Goal: Task Accomplishment & Management: Manage account settings

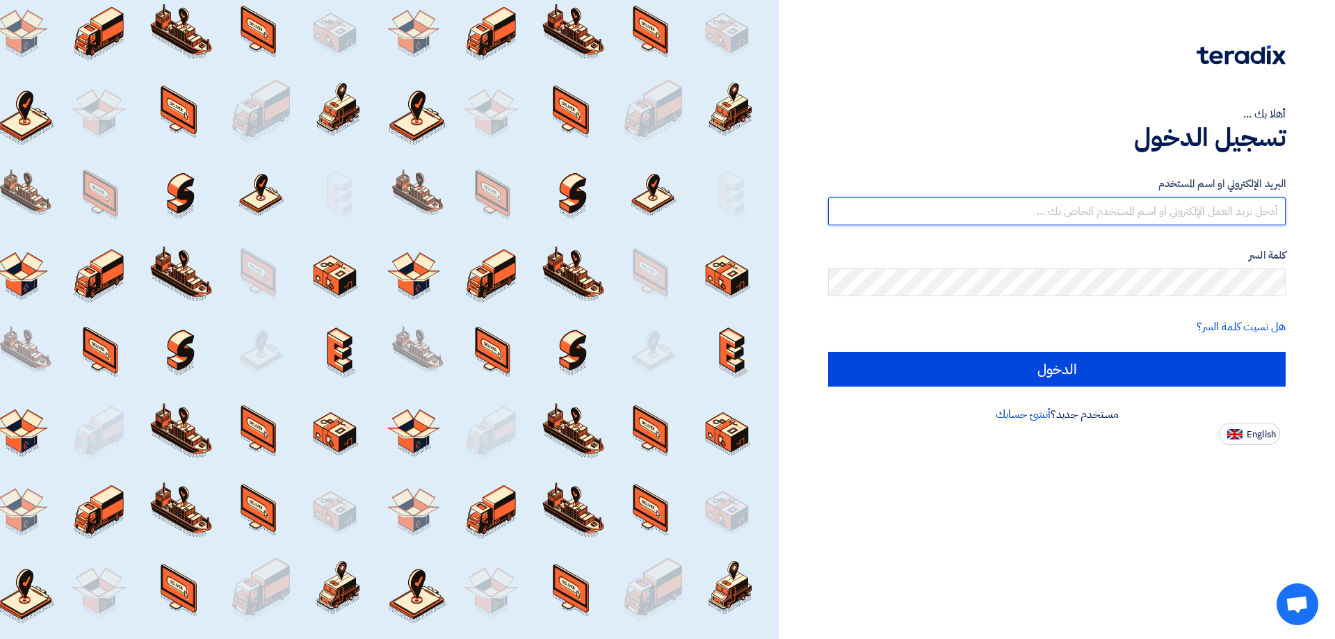
click at [1239, 211] on input "text" at bounding box center [1056, 211] width 457 height 28
type input "[EMAIL_ADDRESS][DOMAIN_NAME]"
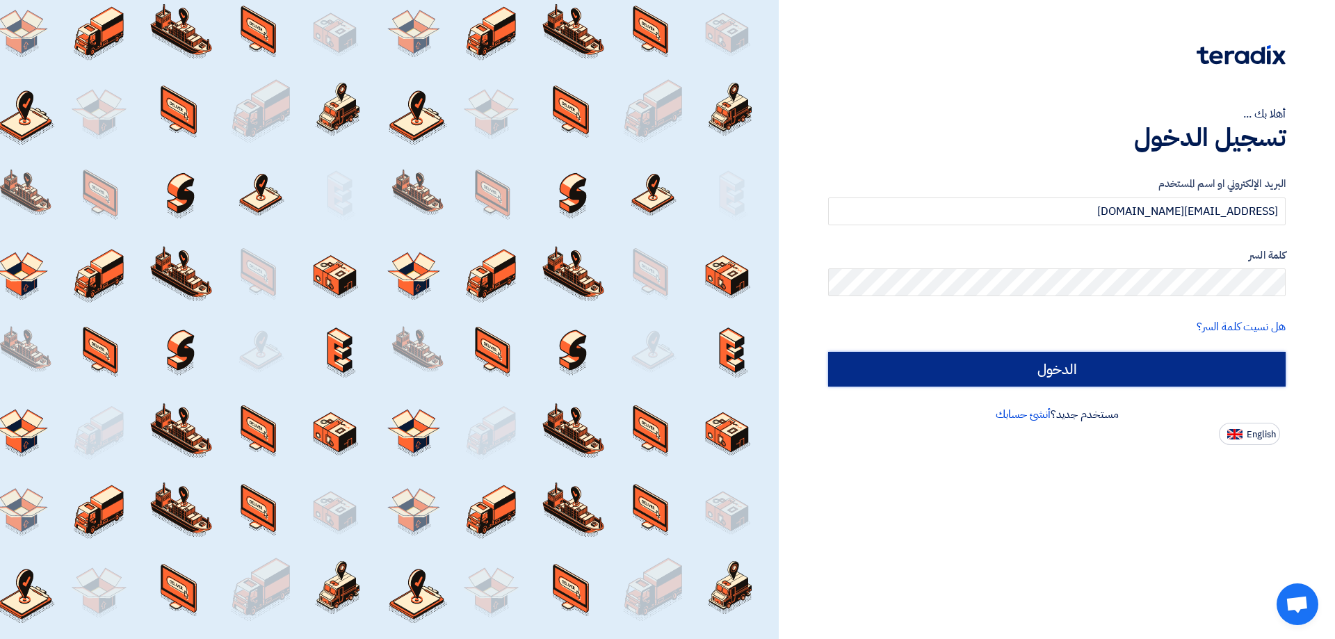
click at [1100, 366] on input "الدخول" at bounding box center [1056, 369] width 457 height 35
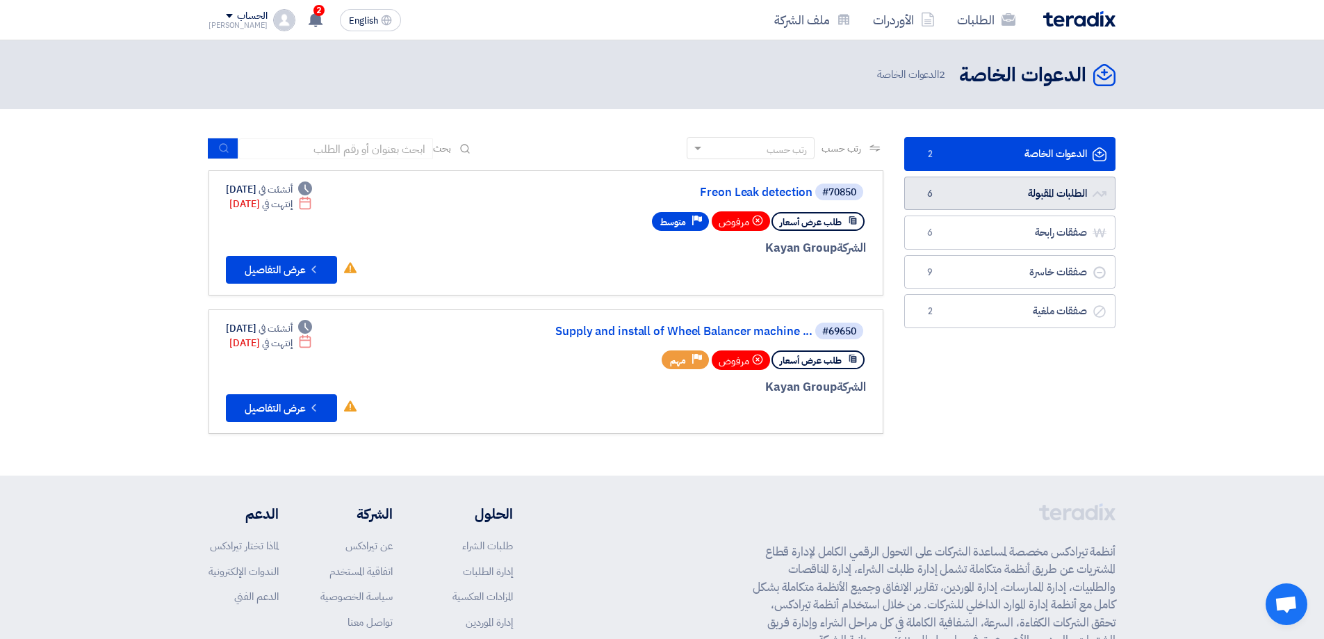
click at [1033, 204] on link "الطلبات المقبولة الطلبات المقبولة 6" at bounding box center [1010, 194] width 211 height 34
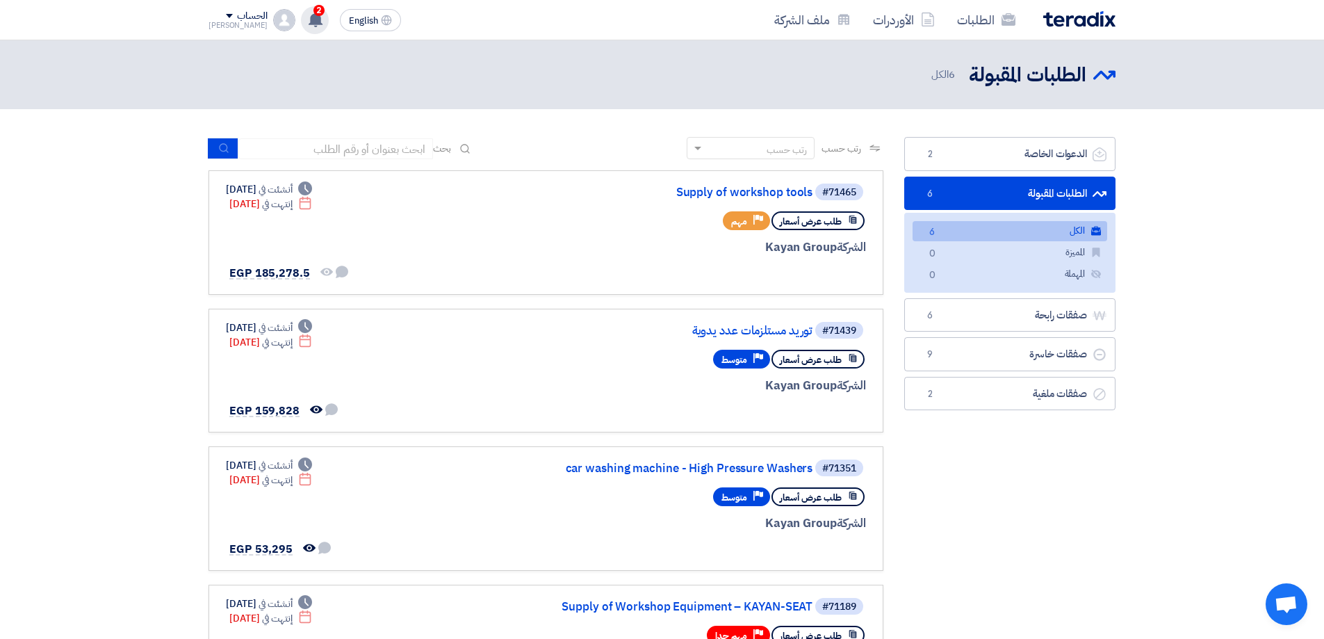
click at [308, 13] on div "2 تم نشر طلب عروض أسعار جديد - شاهد التفاصيل 17 hours ago تم نشر طلب عروض أسعار…" at bounding box center [315, 20] width 28 height 28
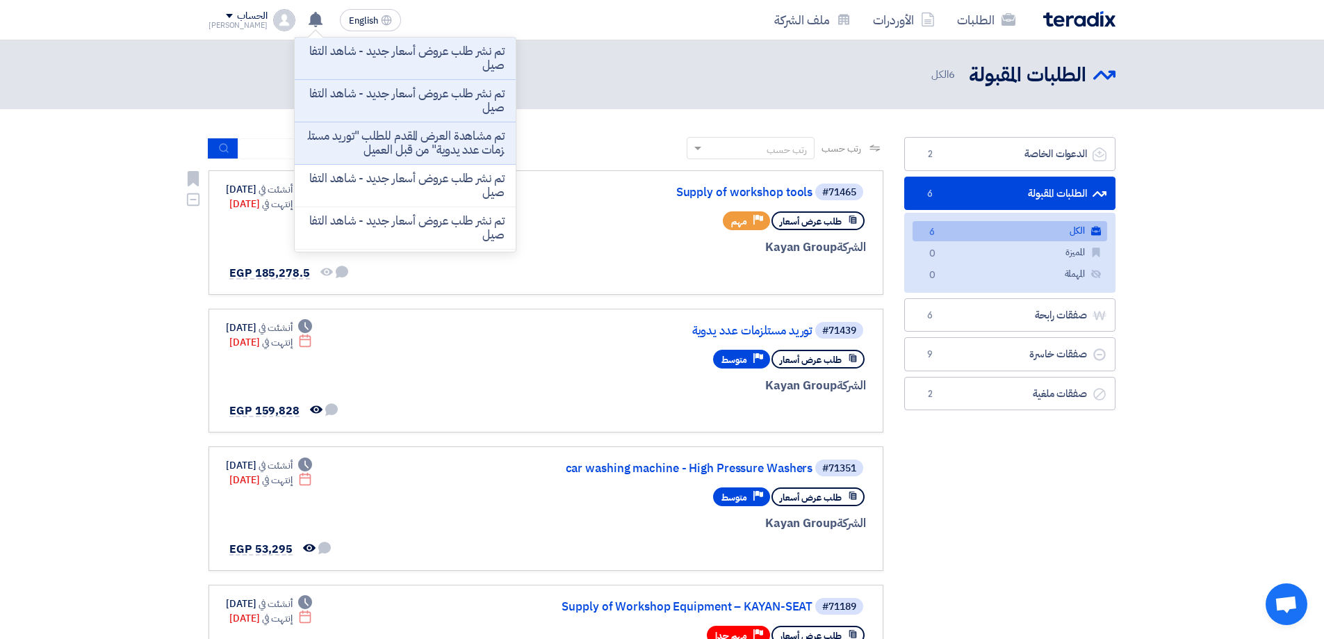
click at [614, 250] on div "الشركة Kayan Group" at bounding box center [699, 247] width 334 height 18
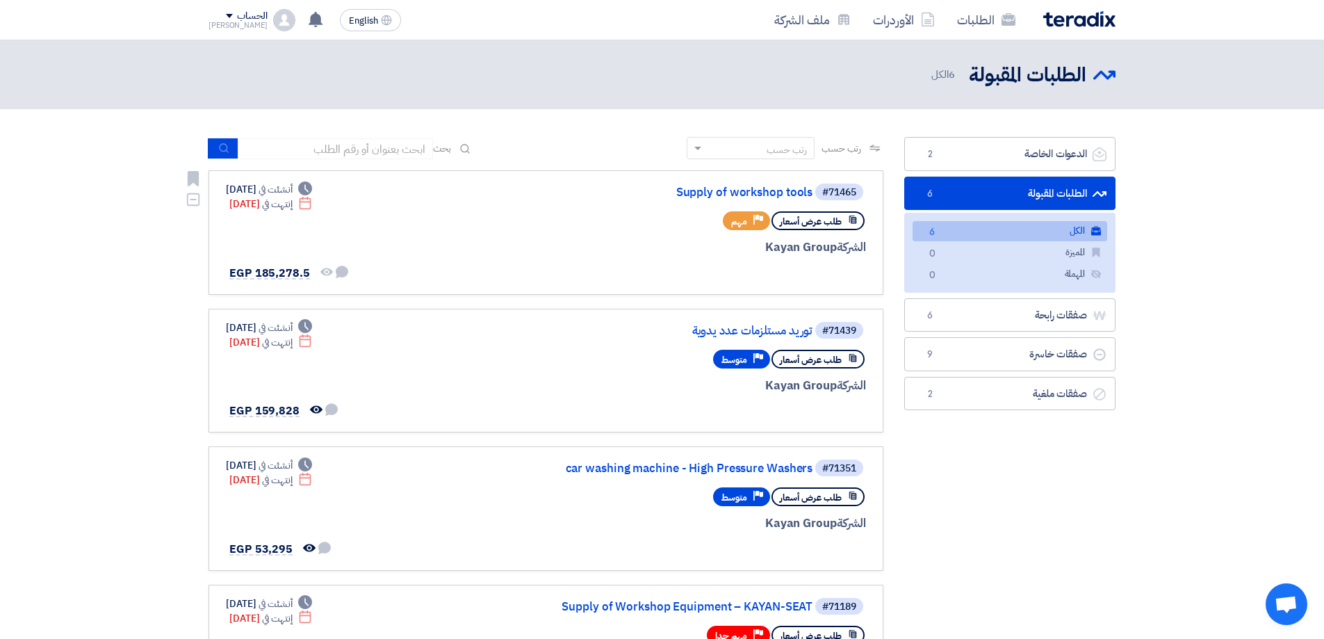
click at [772, 180] on link "#71465 Supply of workshop tools طلب عرض أسعار Priority مهم الشركة Kayan Group D…" at bounding box center [546, 232] width 675 height 124
click at [770, 185] on div "#71465 Supply of workshop tools" at bounding box center [699, 191] width 334 height 19
click at [770, 193] on link "Supply of workshop tools" at bounding box center [674, 192] width 278 height 13
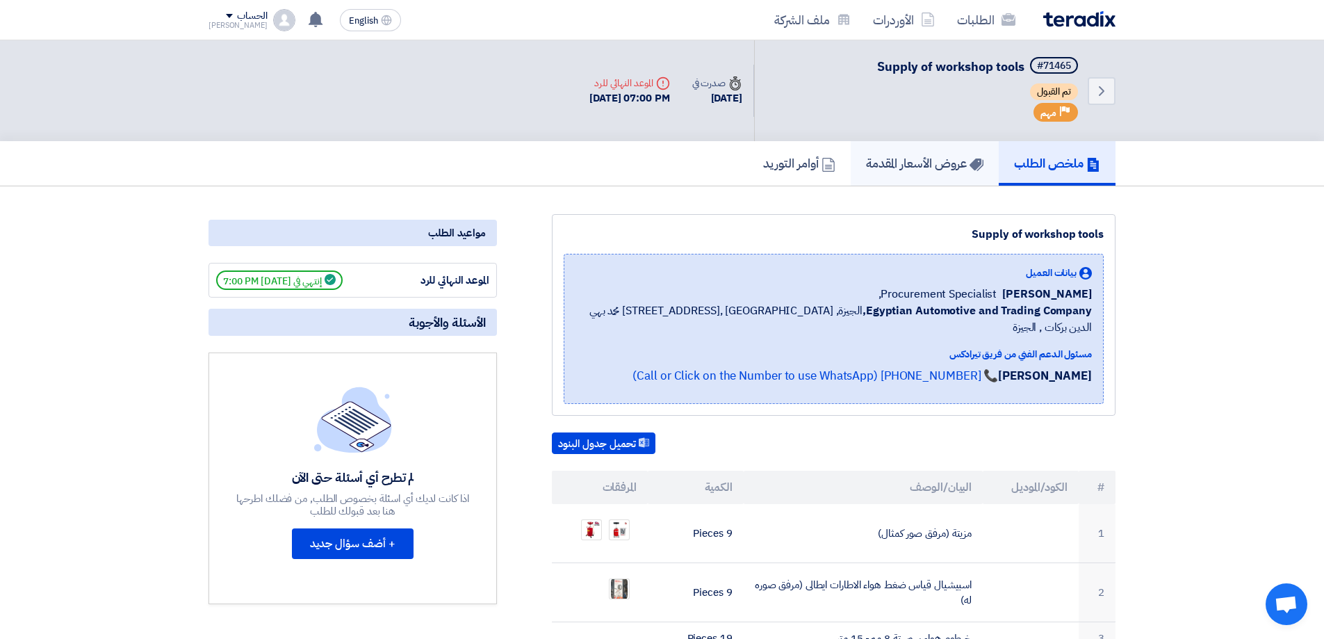
click at [943, 173] on link "عروض الأسعار المقدمة" at bounding box center [925, 163] width 148 height 44
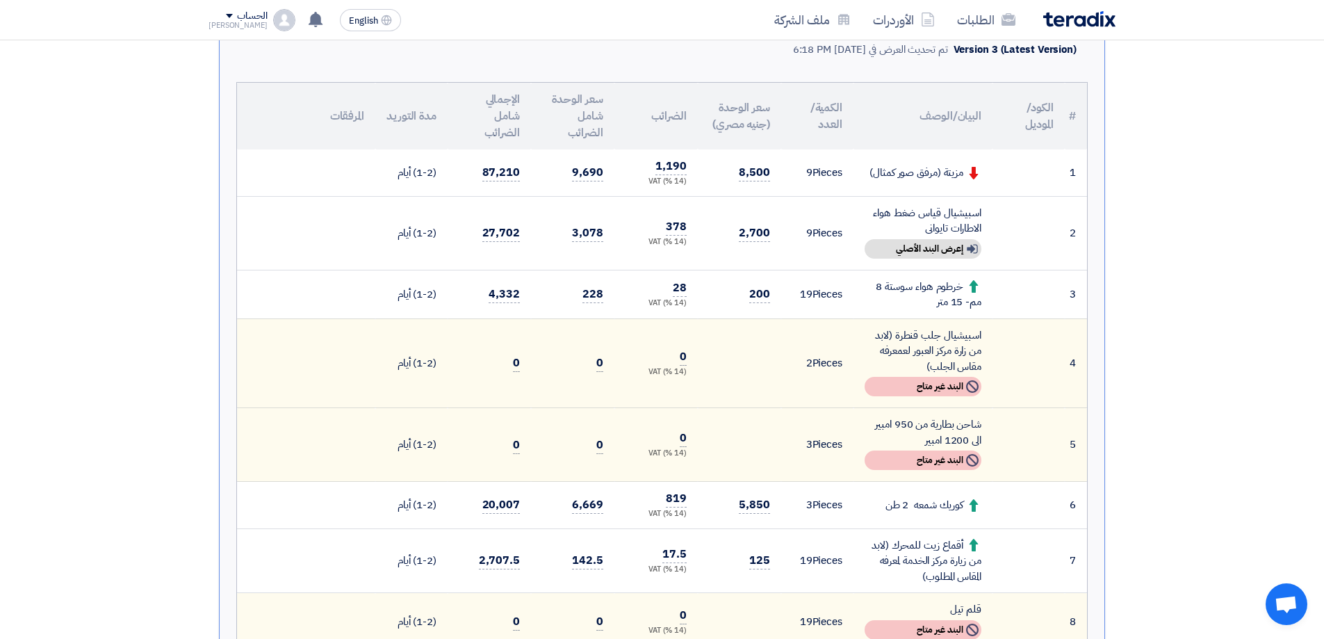
scroll to position [209, 0]
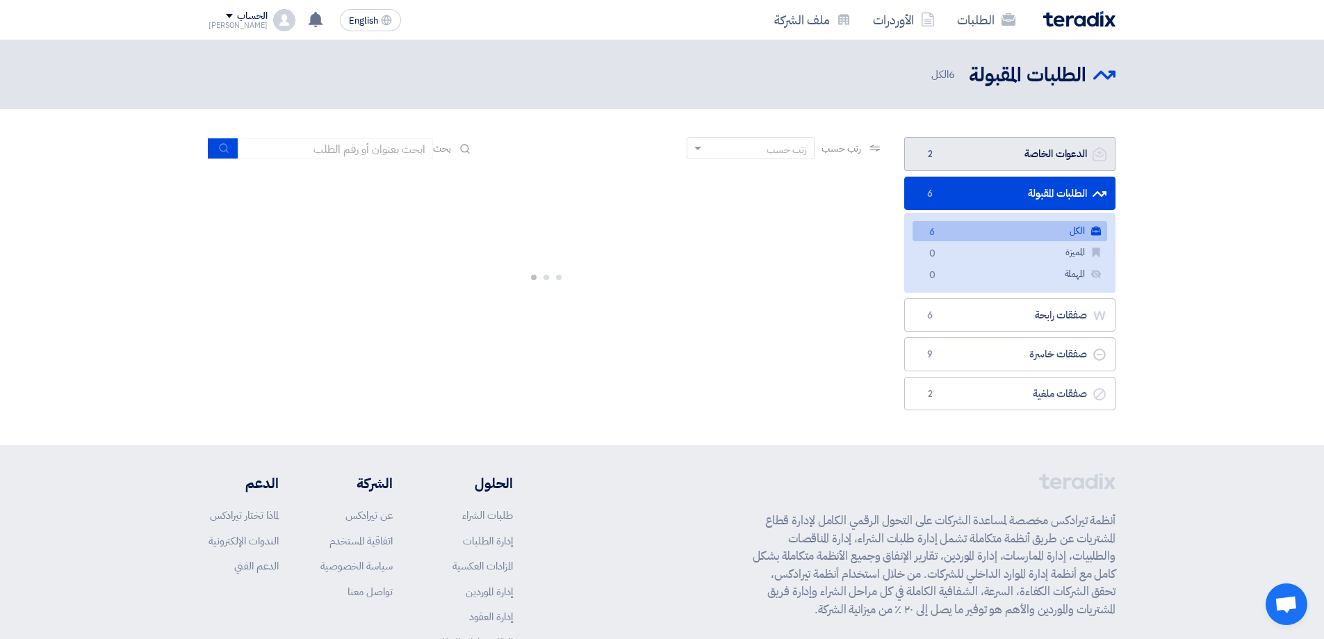
click at [1080, 151] on link "الدعوات الخاصة الدعوات الخاصة 2" at bounding box center [1010, 154] width 211 height 34
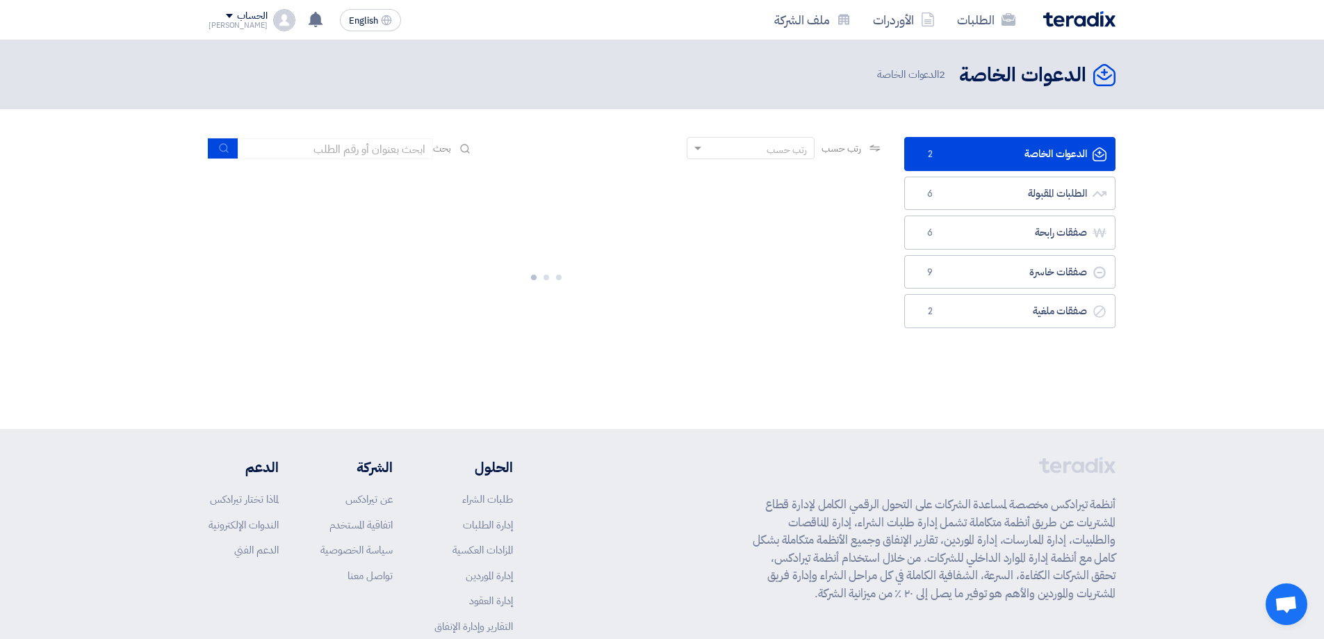
click at [1055, 153] on link "الدعوات الخاصة الدعوات الخاصة 2" at bounding box center [1010, 154] width 211 height 34
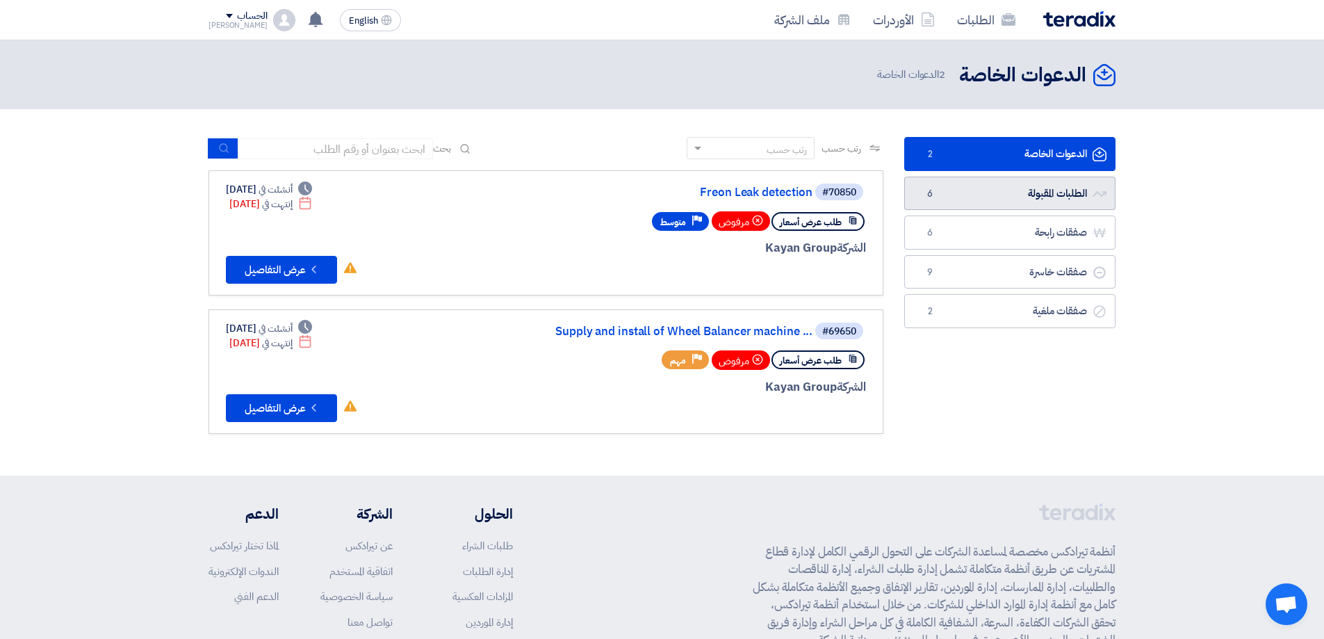
click at [996, 200] on link "الطلبات المقبولة الطلبات المقبولة 6" at bounding box center [1010, 194] width 211 height 34
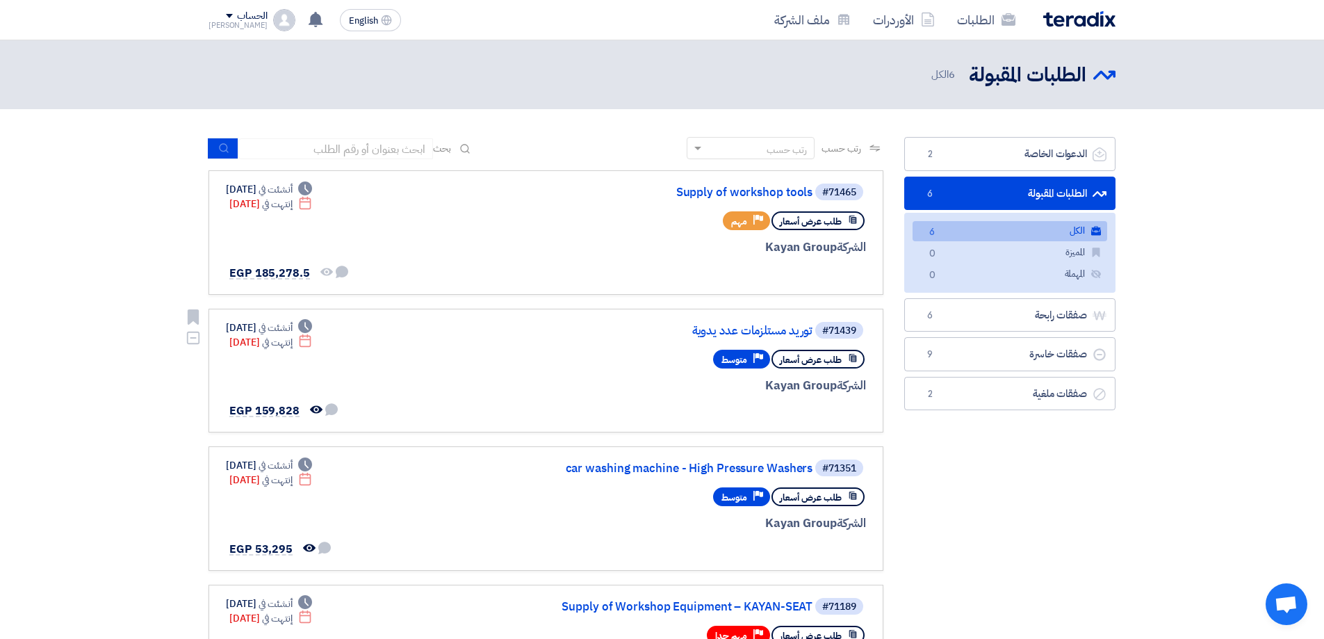
click at [750, 321] on div "#71439 توريد مستلزمات عدد يدوية" at bounding box center [699, 330] width 334 height 19
click at [750, 334] on link "توريد مستلزمات عدد يدوية" at bounding box center [674, 331] width 278 height 13
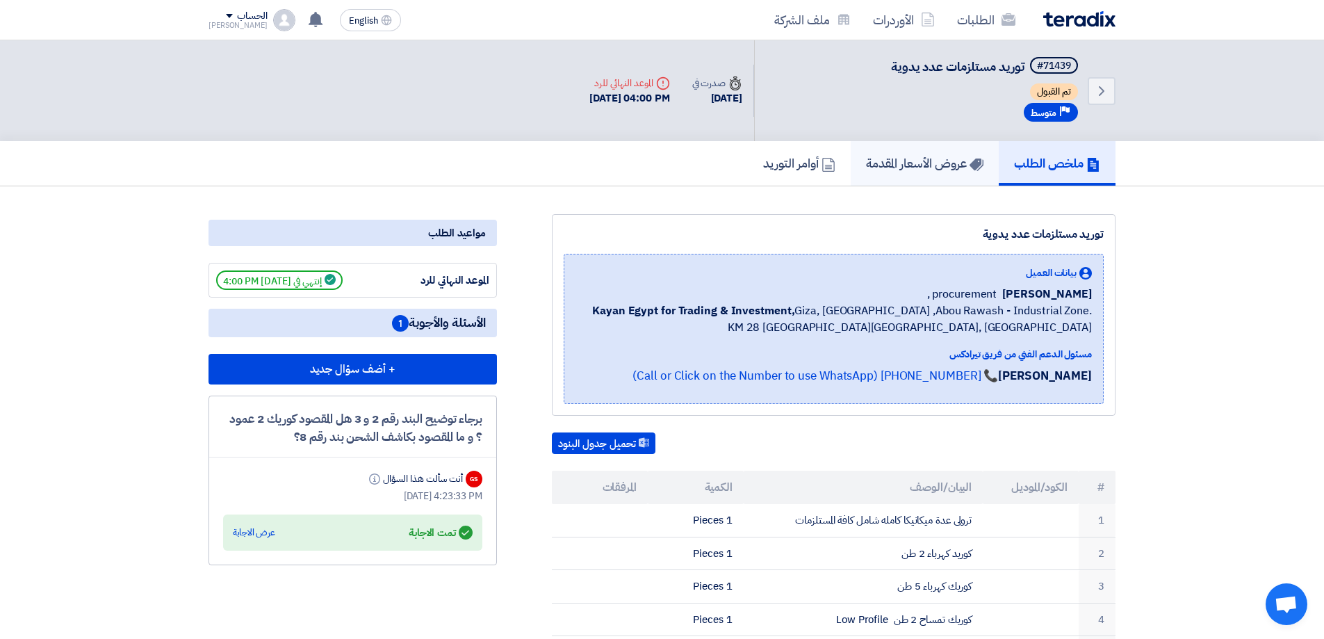
click at [935, 159] on h5 "عروض الأسعار المقدمة" at bounding box center [924, 163] width 117 height 16
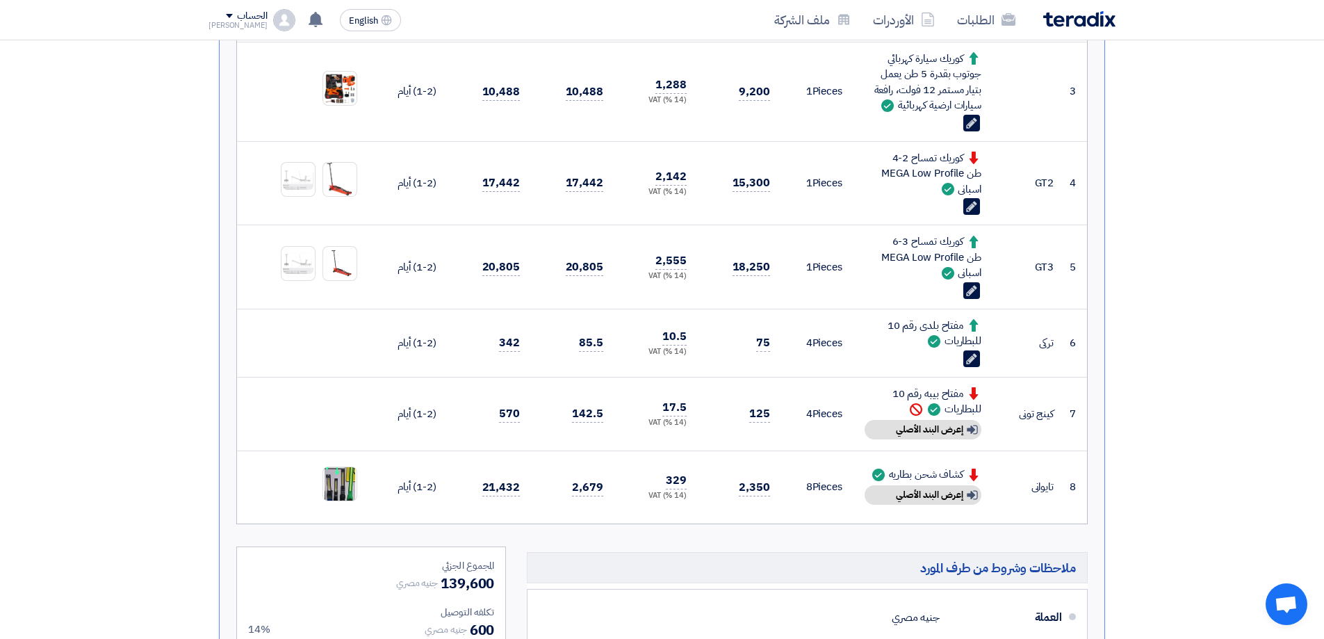
scroll to position [626, 0]
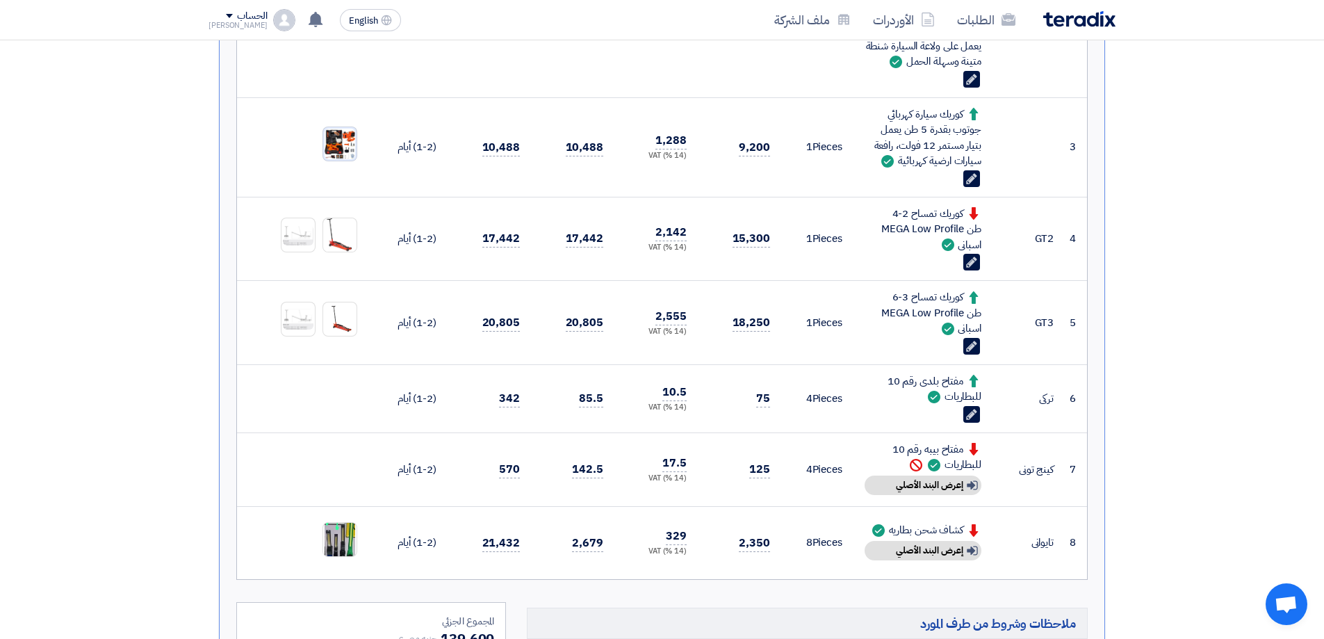
click at [343, 159] on img at bounding box center [339, 143] width 33 height 33
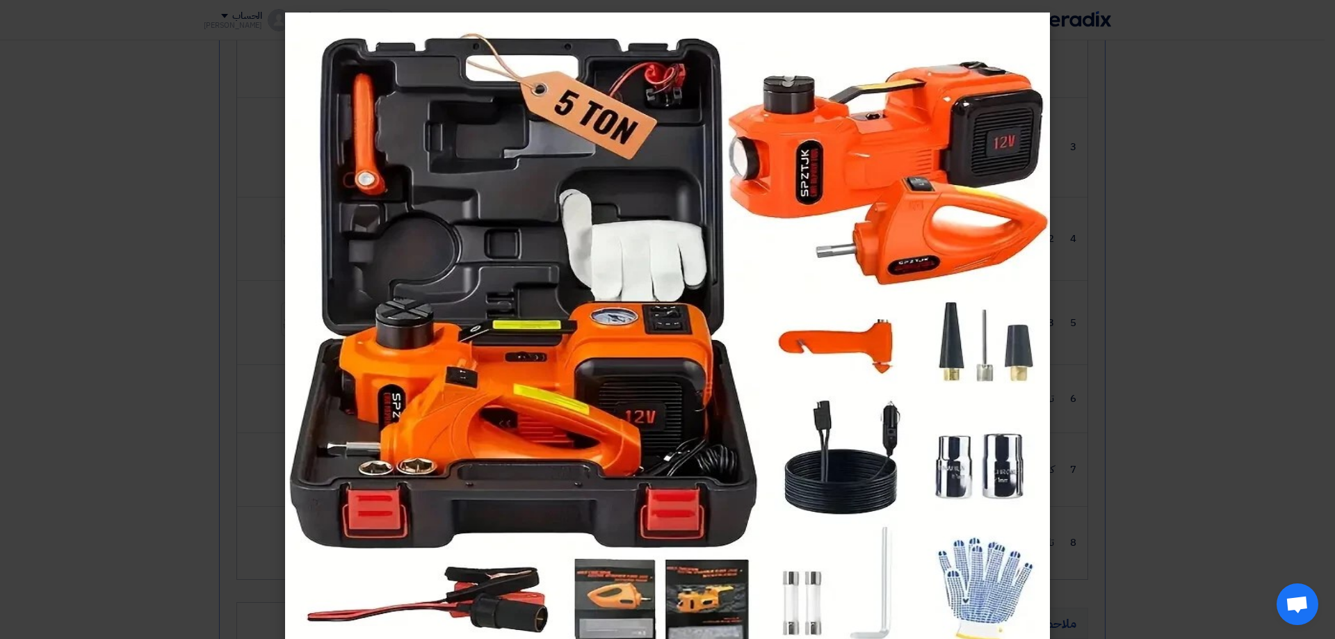
click at [22, 8] on modal-container at bounding box center [667, 319] width 1335 height 639
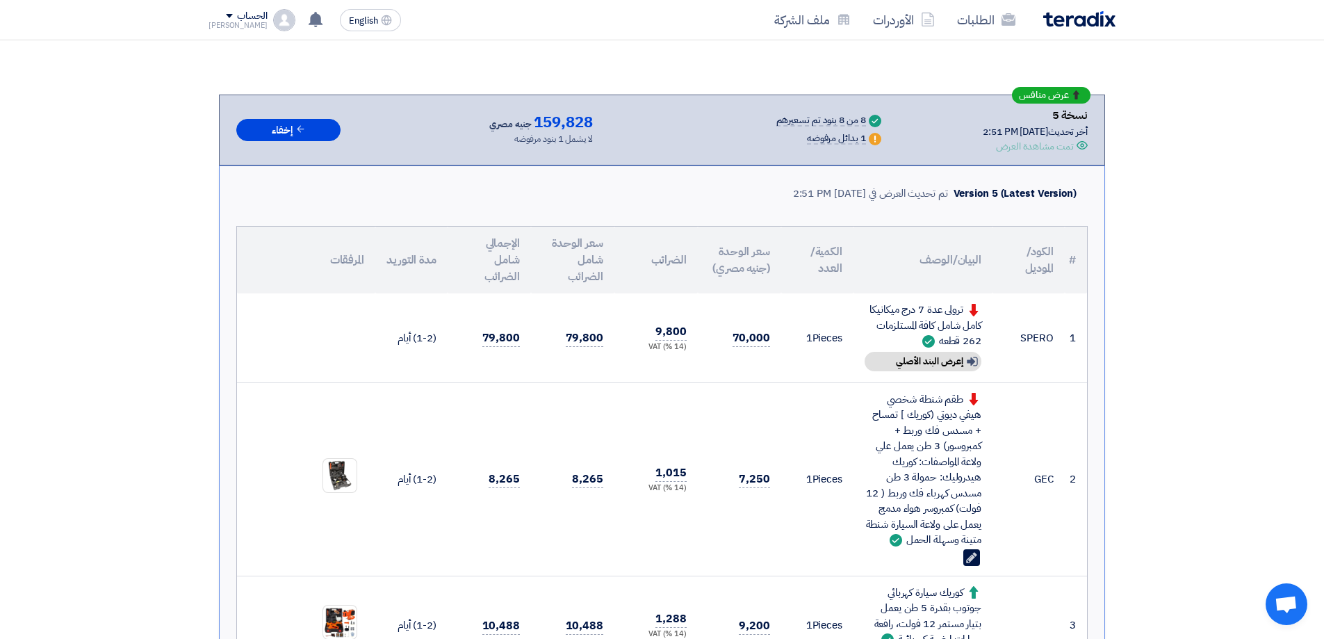
scroll to position [70, 0]
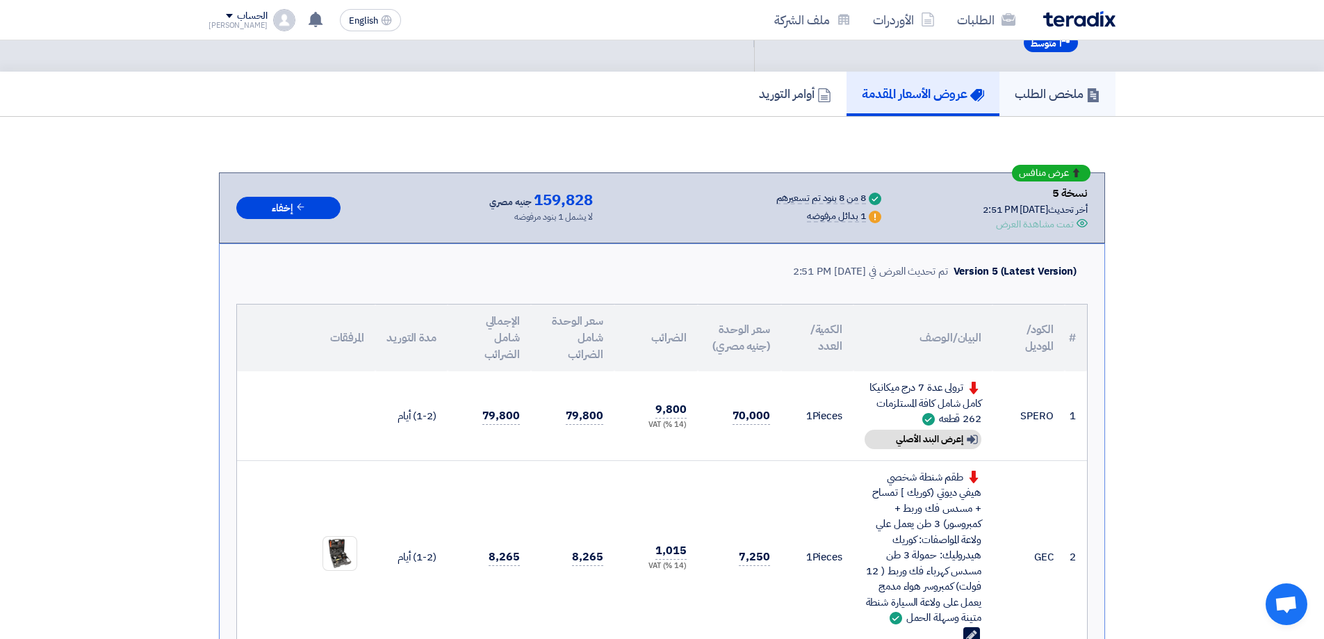
click at [1039, 86] on h5 "ملخص الطلب" at bounding box center [1058, 94] width 86 height 16
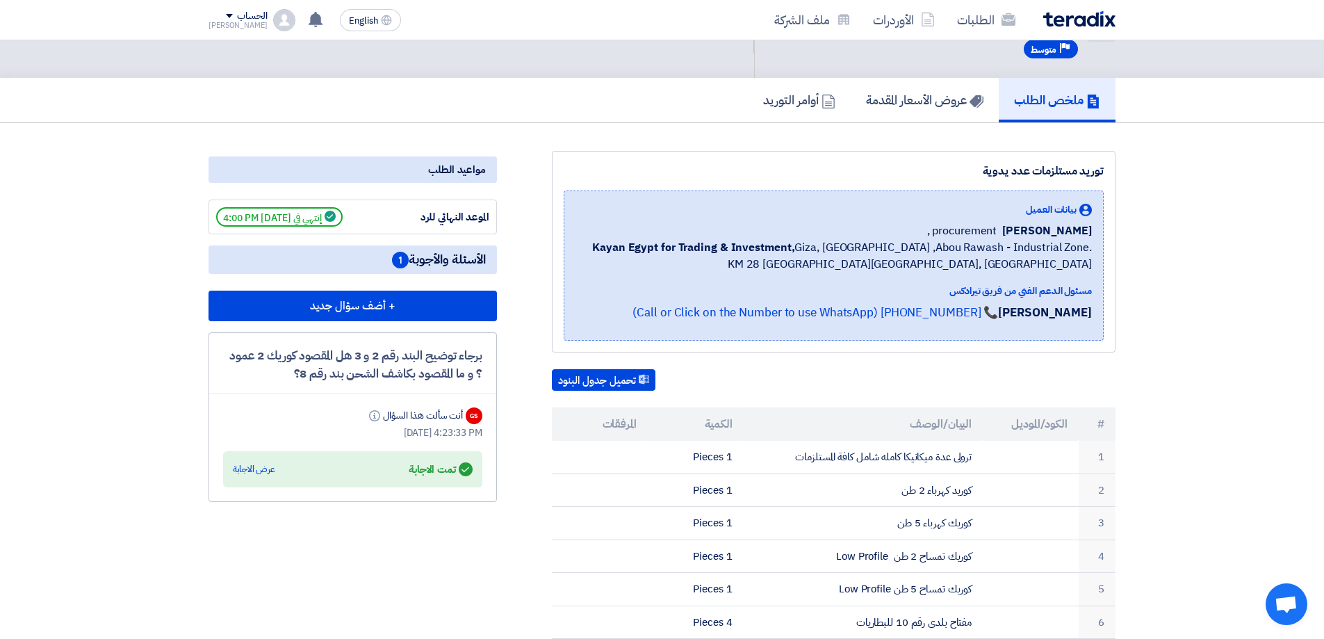
scroll to position [70, 0]
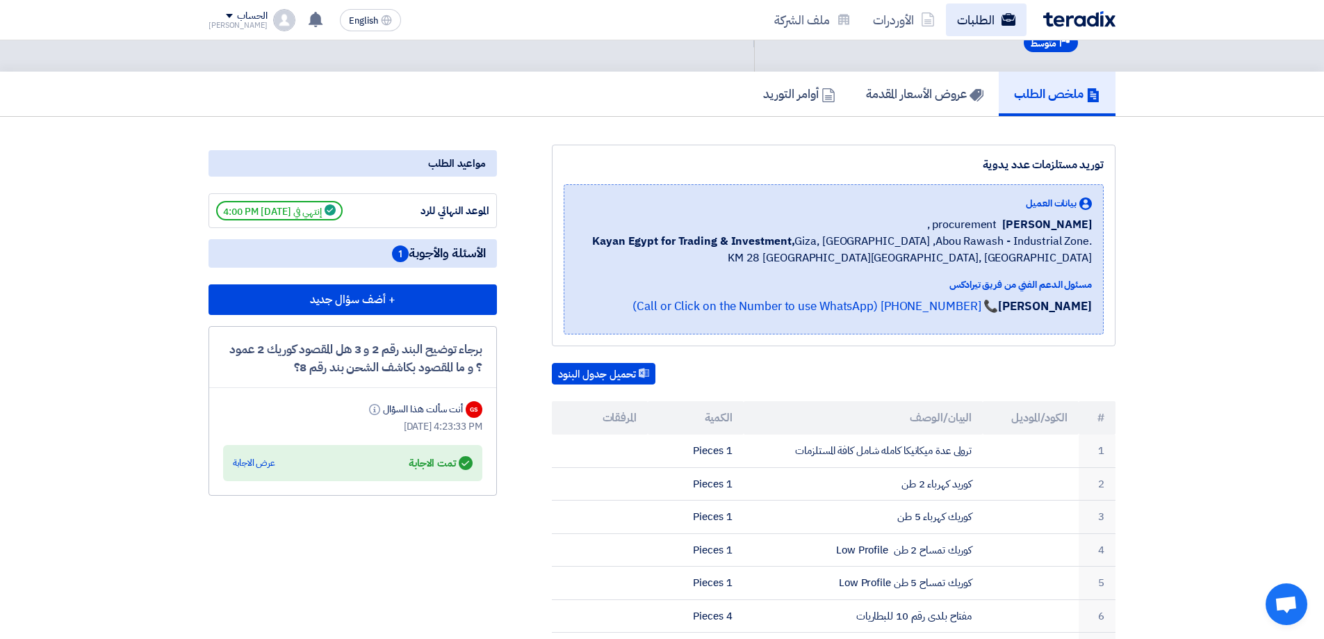
click at [979, 18] on link "الطلبات" at bounding box center [986, 19] width 81 height 33
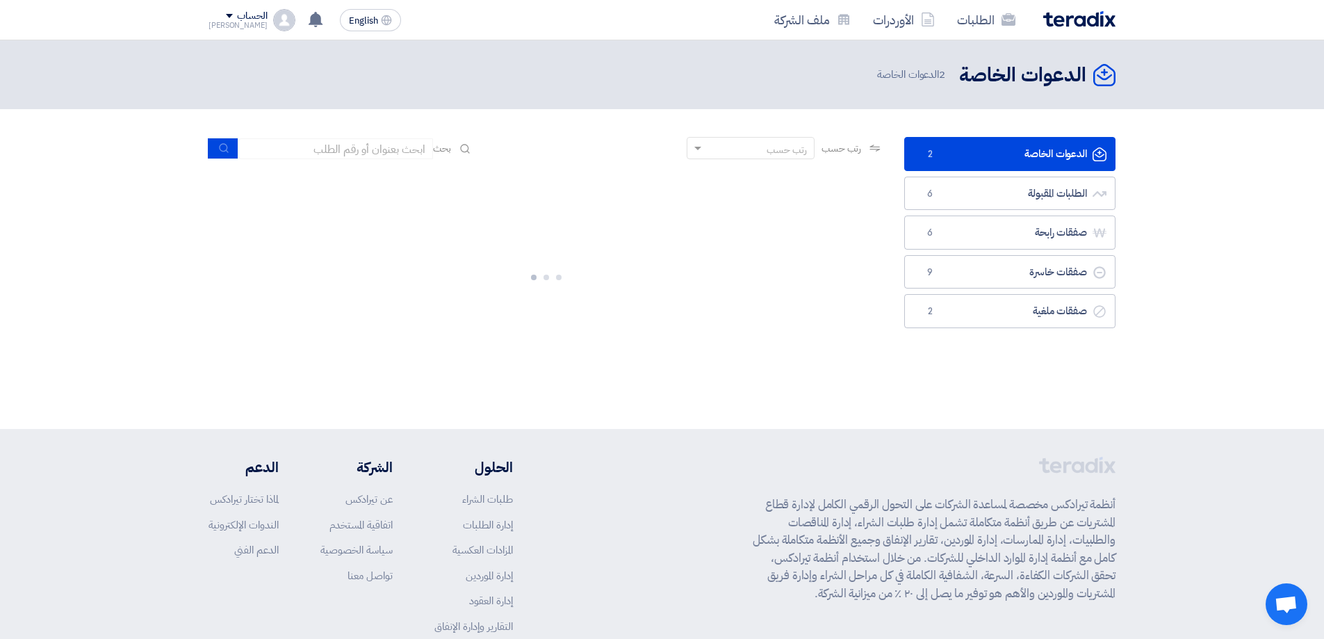
click at [1055, 155] on link "الدعوات الخاصة الدعوات الخاصة 2" at bounding box center [1010, 154] width 211 height 34
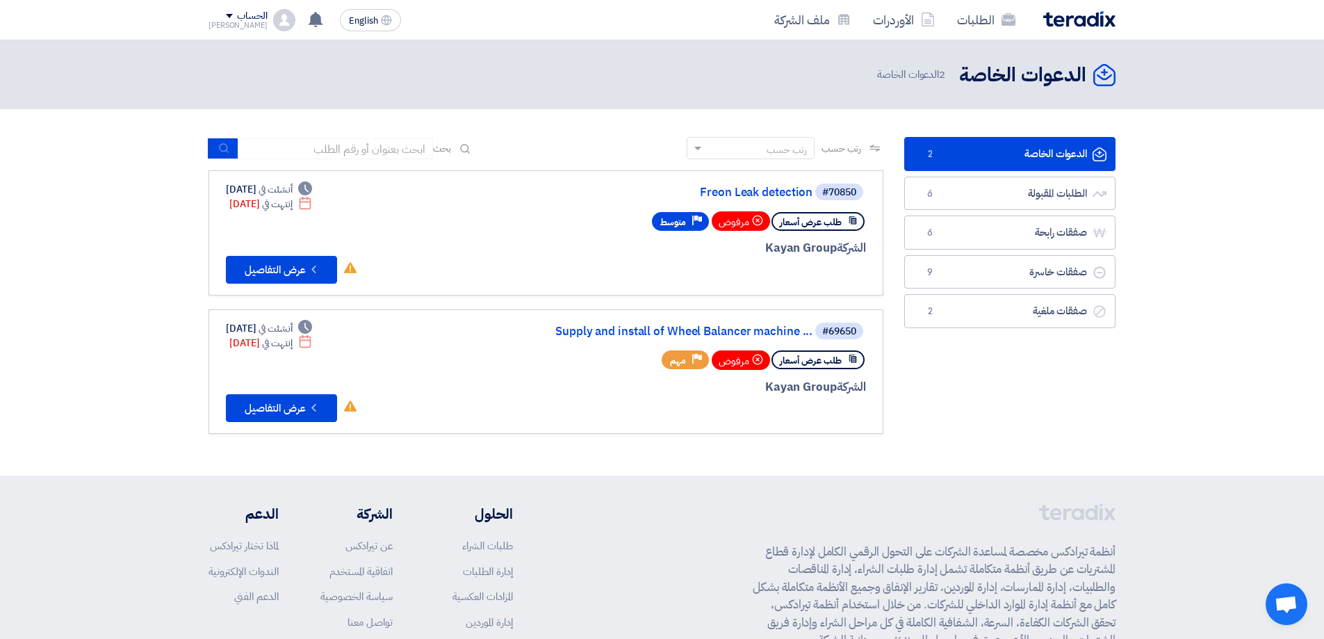
click at [1114, 439] on div "الدعوات الخاصة الدعوات الخاصة 2 الطلبات المقبولة الطلبات المقبولة 6 صفقات رابحة…" at bounding box center [1010, 292] width 232 height 311
click at [316, 435] on div "رتب حسب رتب حسب بحث مجال الطلب مسؤول المشتريات نوع الطلب" at bounding box center [546, 292] width 696 height 311
click at [817, 349] on div "طلب عرض أسعار مرفوض Priority مهم" at bounding box center [764, 360] width 204 height 25
click at [1053, 197] on link "الطلبات المقبولة الطلبات المقبولة 6" at bounding box center [1010, 194] width 211 height 34
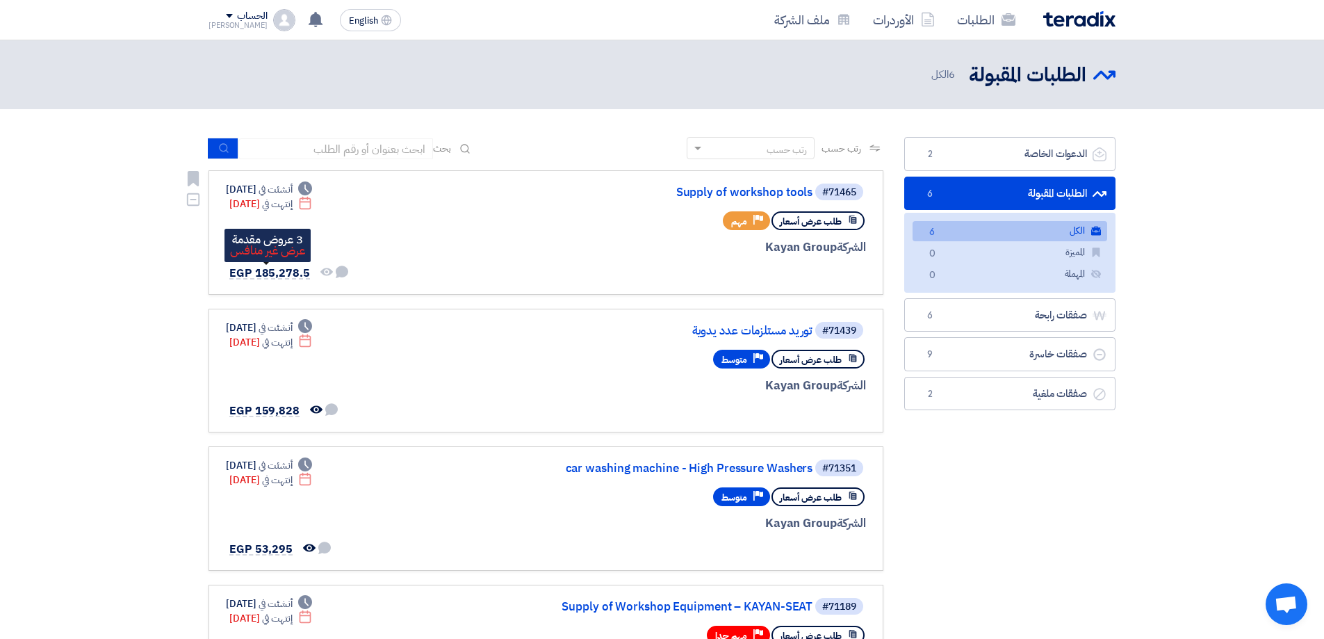
drag, startPoint x: 285, startPoint y: 367, endPoint x: 285, endPoint y: 376, distance: 9.0
click at [285, 376] on link "#71439 توريد مستلزمات عدد يدوية طلب عرض أسعار Priority متوسط الشركة Kayan Group…" at bounding box center [546, 371] width 675 height 124
click at [285, 418] on span "EGP 159,828" at bounding box center [264, 411] width 70 height 17
